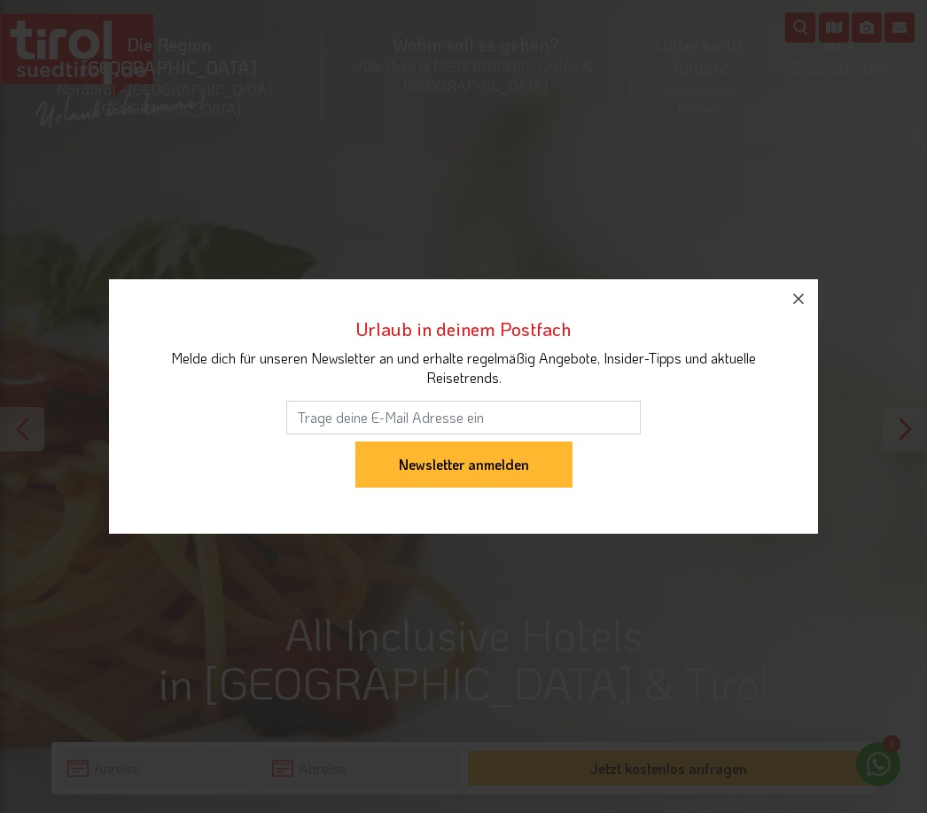
click at [794, 292] on icon "button" at bounding box center [798, 298] width 21 height 21
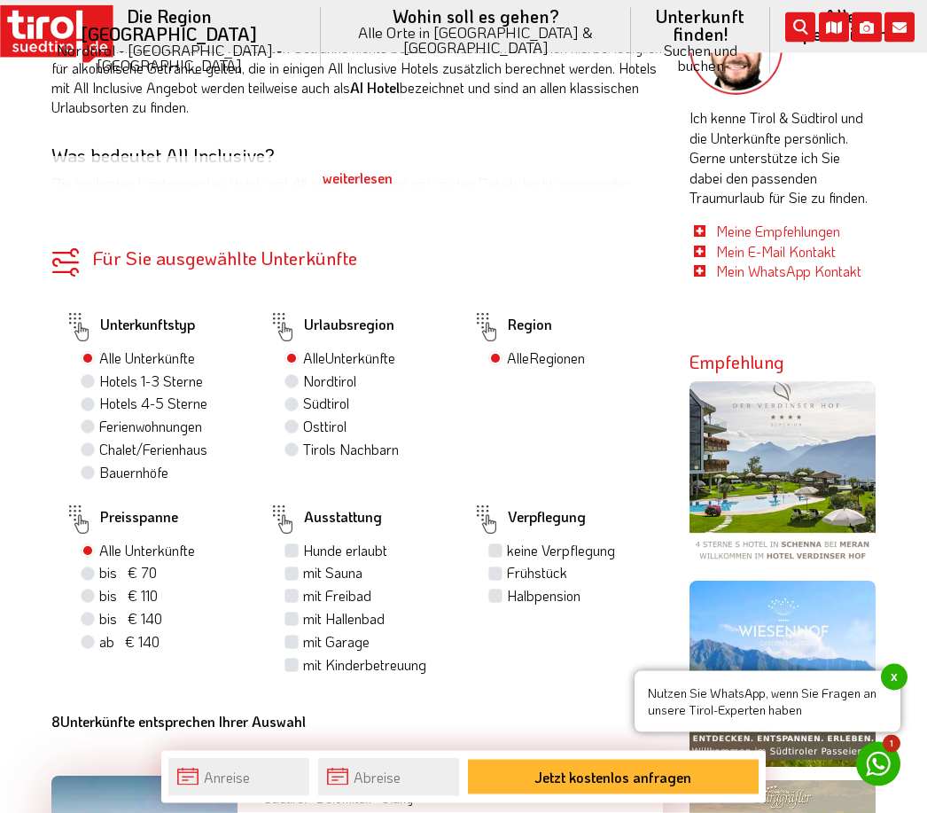
scroll to position [1159, 0]
click at [99, 395] on label "Hotels 4-5 Sterne" at bounding box center [153, 404] width 108 height 20
click at [93, 397] on input "Hotels 4-5 Sterne" at bounding box center [90, 403] width 12 height 12
radio input "true"
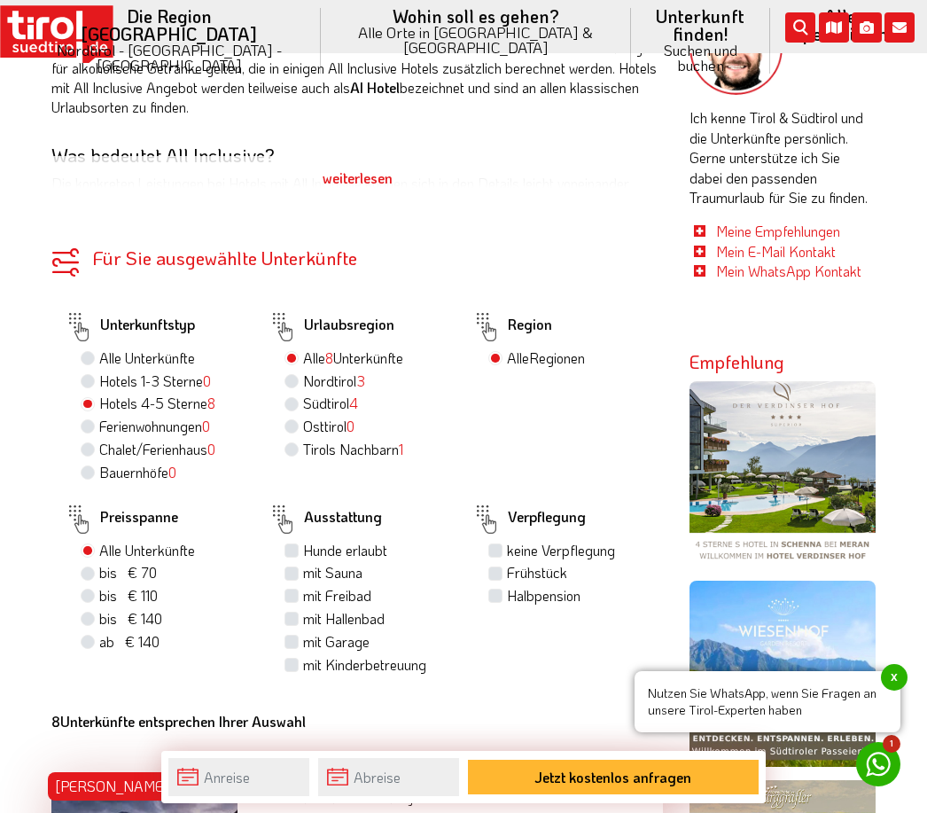
click at [515, 606] on label "Halbpension" at bounding box center [544, 596] width 74 height 20
click at [504, 601] on input "Halbpension" at bounding box center [498, 596] width 12 height 12
checkbox input "true"
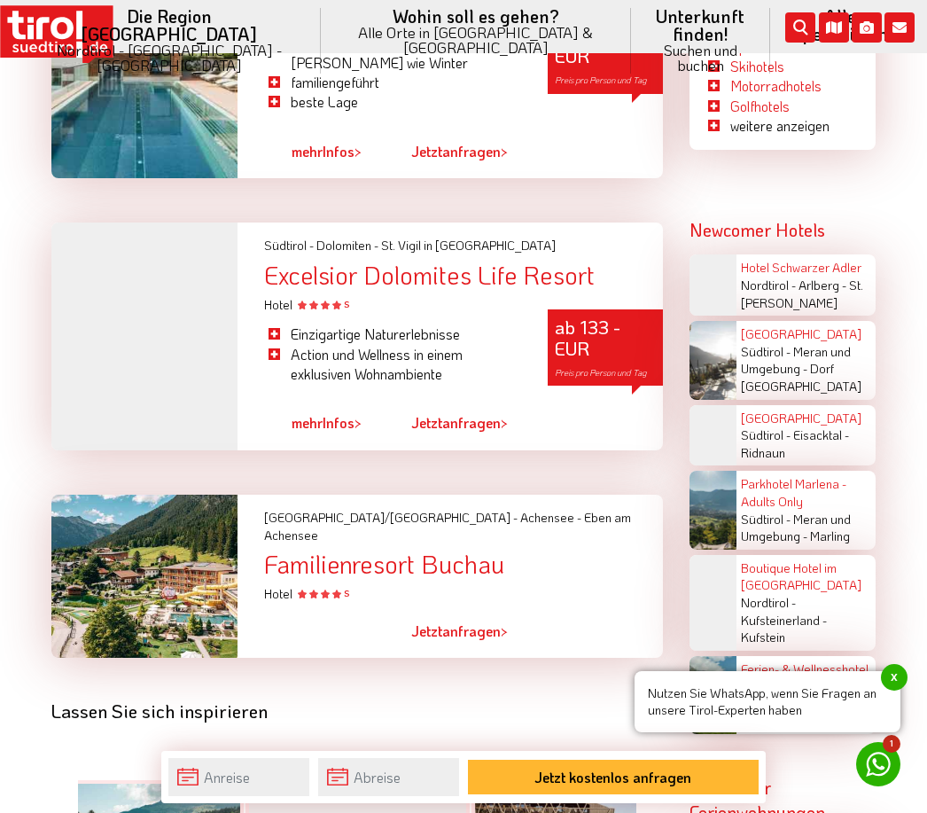
scroll to position [3097, 0]
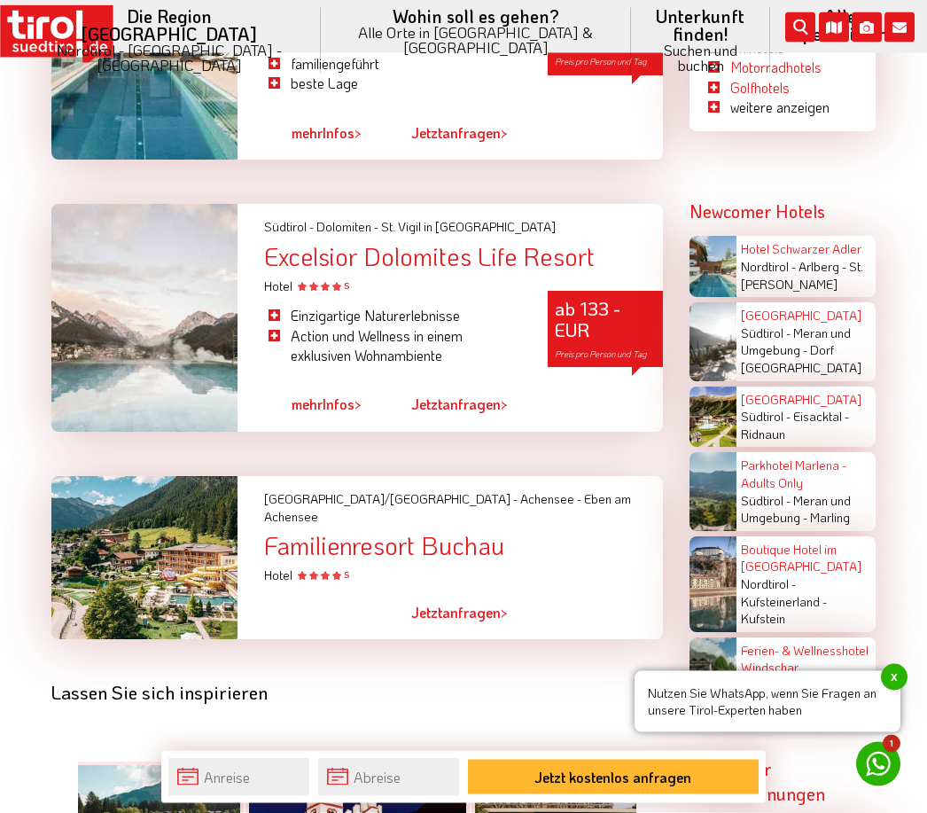
click at [133, 326] on div at bounding box center [144, 319] width 186 height 228
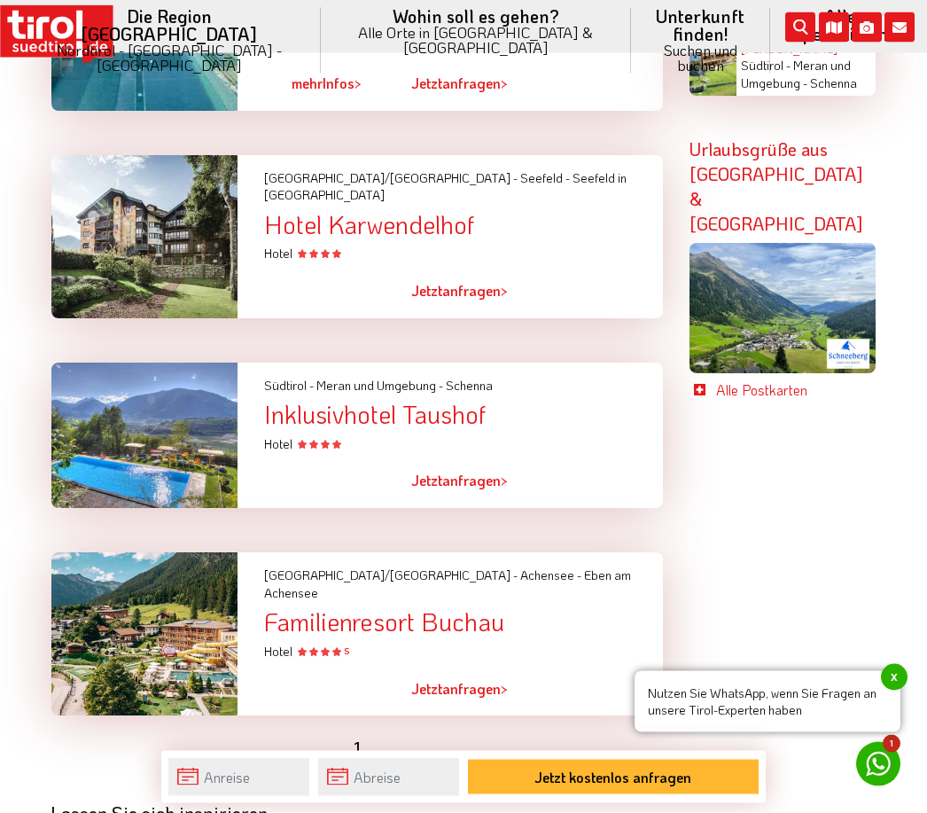
scroll to position [3815, 0]
click at [93, 385] on div at bounding box center [144, 436] width 213 height 146
click at [128, 375] on div at bounding box center [144, 436] width 213 height 146
click at [112, 372] on div at bounding box center [144, 436] width 213 height 146
click at [286, 401] on div "Inklusivhotel Taushof" at bounding box center [463, 414] width 399 height 27
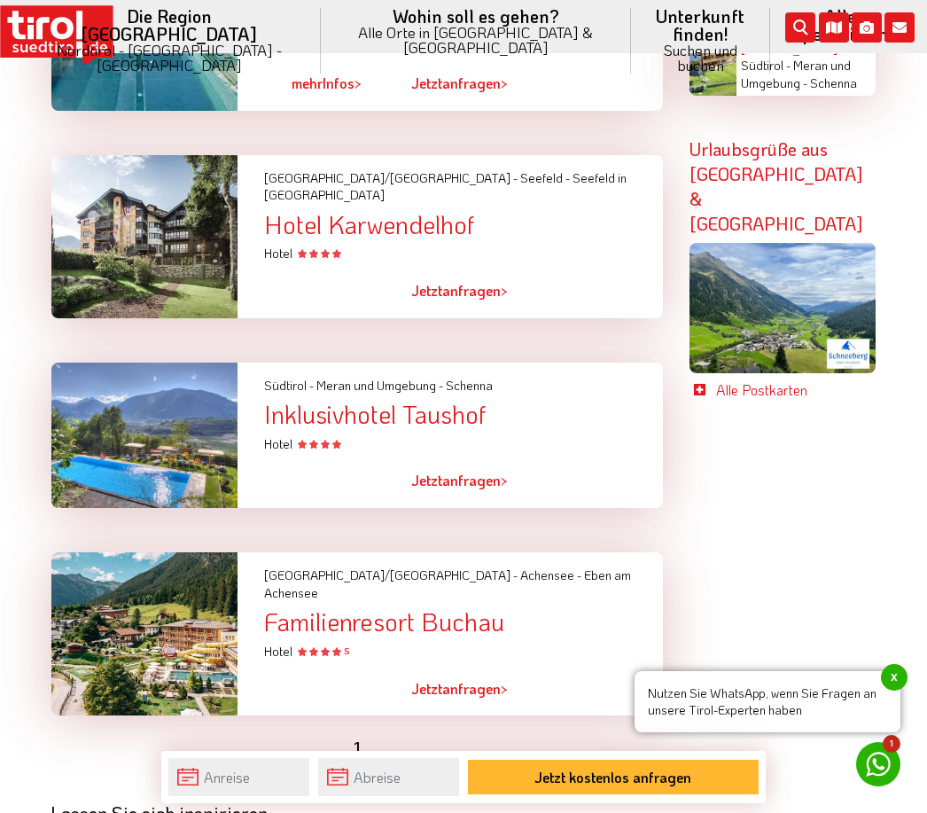
click at [318, 401] on div "Inklusivhotel Taushof" at bounding box center [463, 414] width 399 height 27
click at [448, 461] on link "Jetzt anfragen >" at bounding box center [459, 481] width 97 height 41
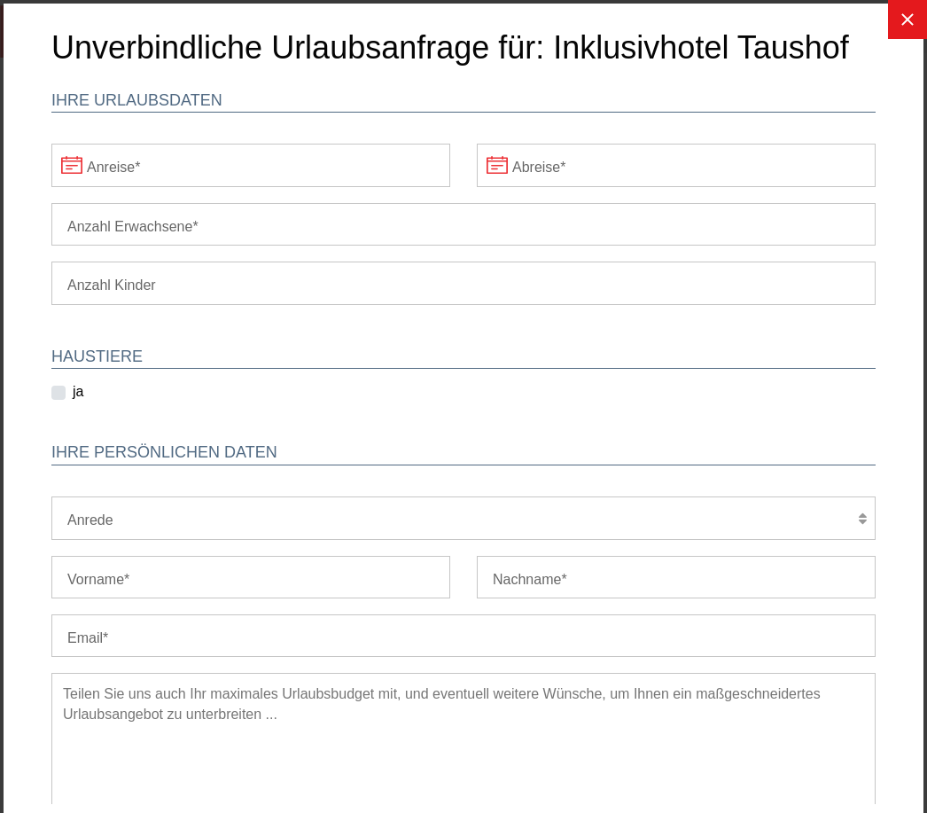
scroll to position [0, 0]
click at [915, 19] on icon at bounding box center [907, 19] width 21 height 21
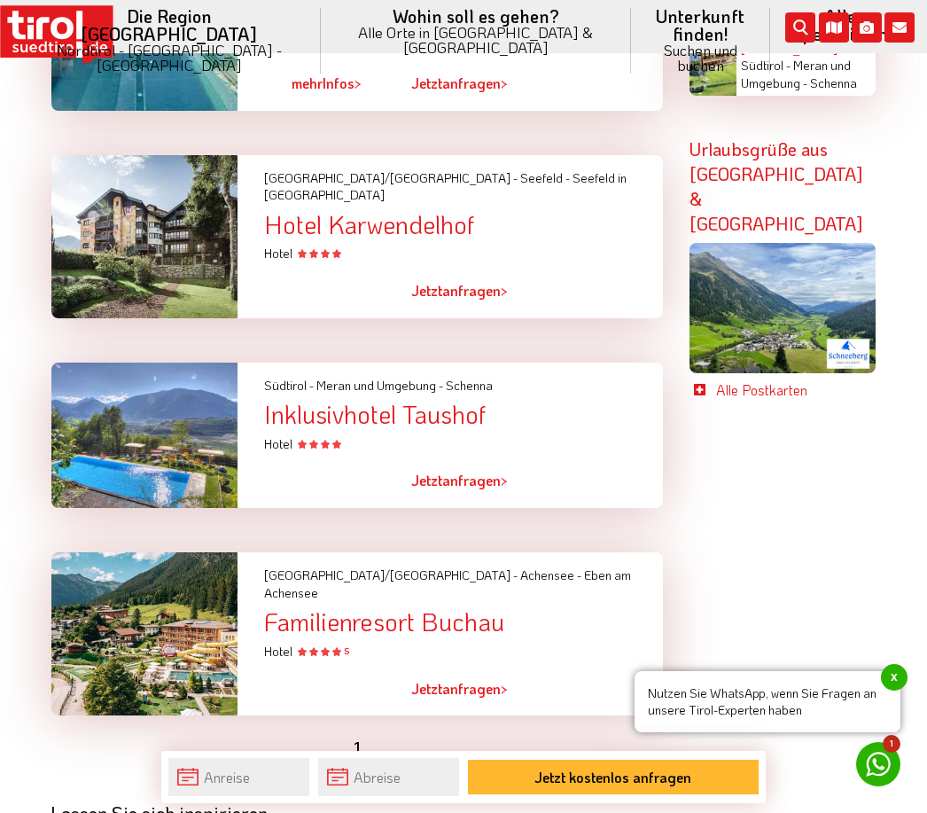
click at [82, 384] on div at bounding box center [144, 436] width 213 height 146
